Goal: Task Accomplishment & Management: Manage account settings

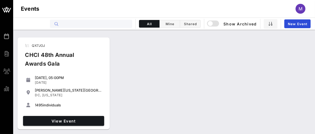
click at [99, 25] on input "text" at bounding box center [95, 23] width 68 height 7
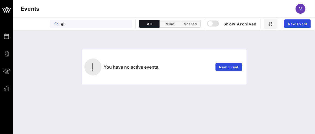
type input "e"
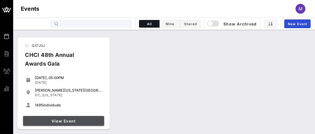
click at [67, 121] on span "View Event" at bounding box center [63, 121] width 77 height 5
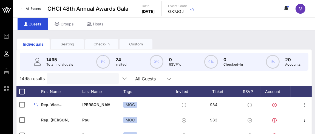
click at [77, 82] on input "text" at bounding box center [82, 78] width 64 height 7
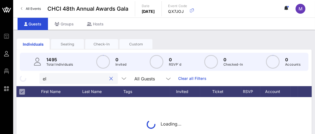
type input "e"
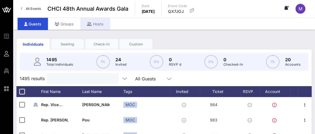
click at [97, 22] on div "Hosts" at bounding box center [95, 24] width 30 height 12
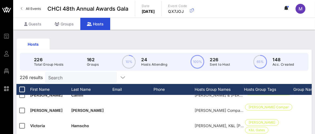
scroll to position [362, 0]
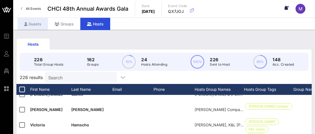
click at [35, 25] on div "Guests" at bounding box center [33, 24] width 30 height 12
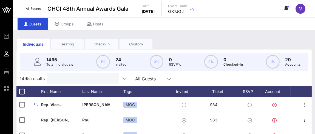
click at [71, 82] on input "text" at bounding box center [82, 78] width 64 height 7
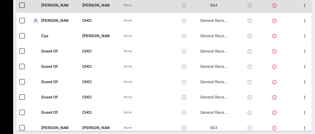
type input "[PERSON_NAME]"
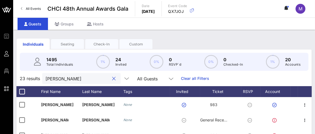
click at [112, 82] on button "clear icon" at bounding box center [114, 78] width 4 height 5
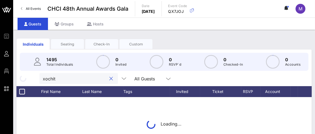
type input "[PERSON_NAME]"
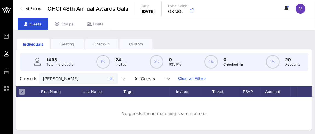
click at [110, 82] on button "clear icon" at bounding box center [112, 78] width 4 height 5
